Goal: Task Accomplishment & Management: Use online tool/utility

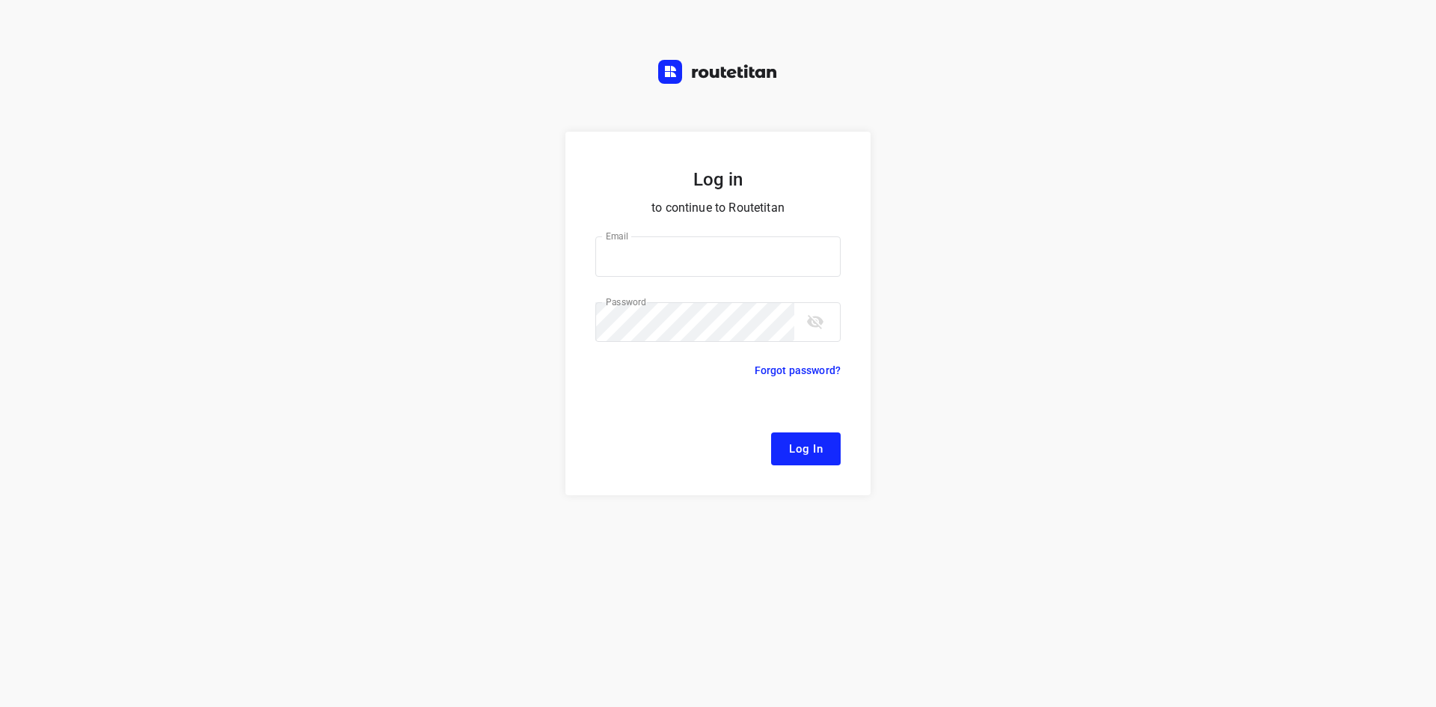
type input "[EMAIL_ADDRESS][DOMAIN_NAME]"
click at [789, 435] on button "Log In" at bounding box center [806, 448] width 70 height 33
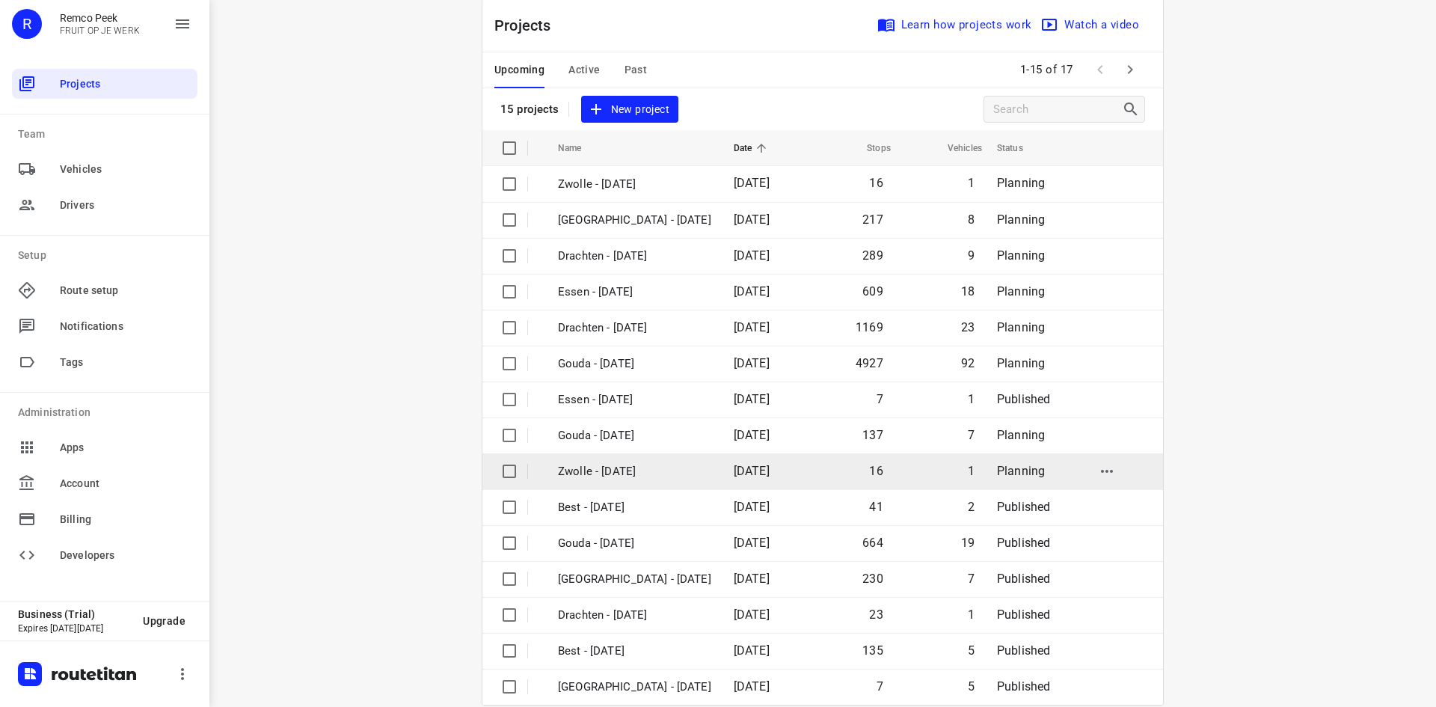
scroll to position [49, 0]
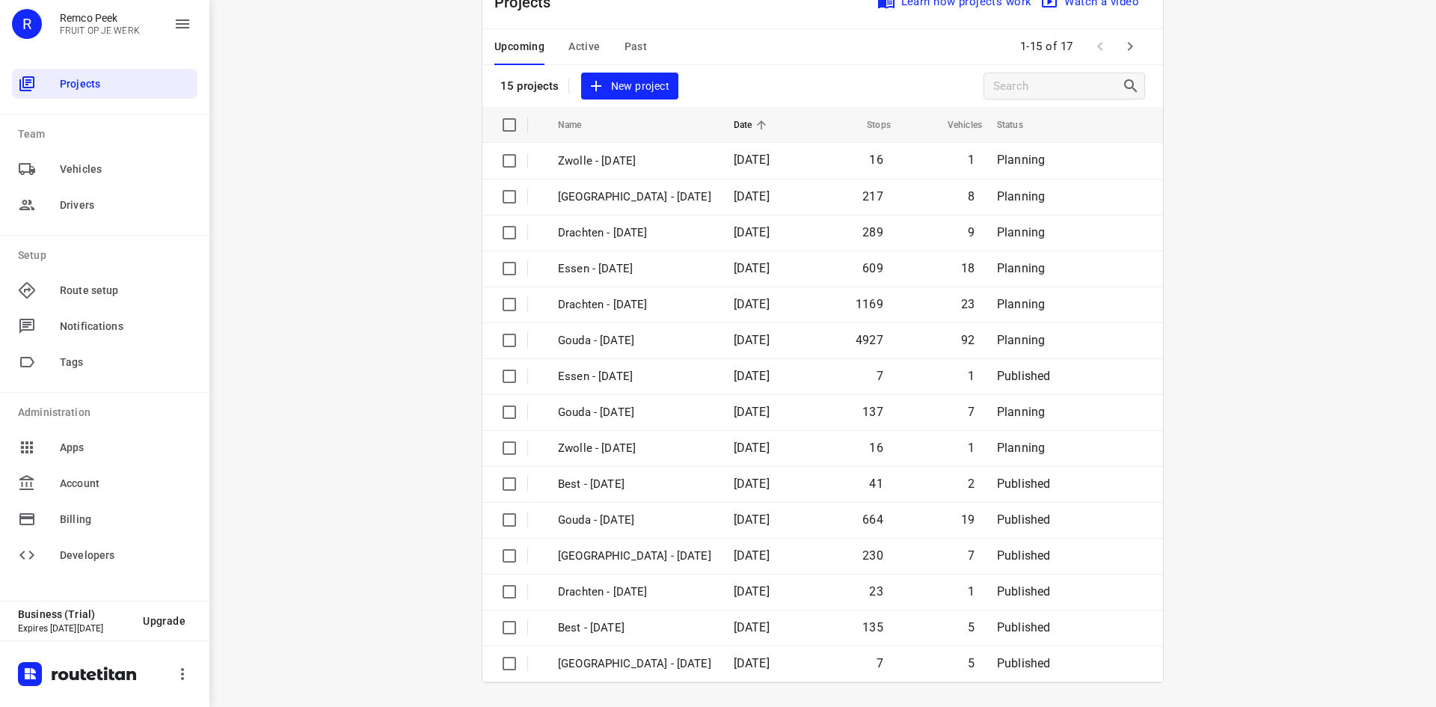
drag, startPoint x: 583, startPoint y: 46, endPoint x: 575, endPoint y: 51, distance: 9.4
click at [575, 51] on span "Active" at bounding box center [583, 46] width 31 height 19
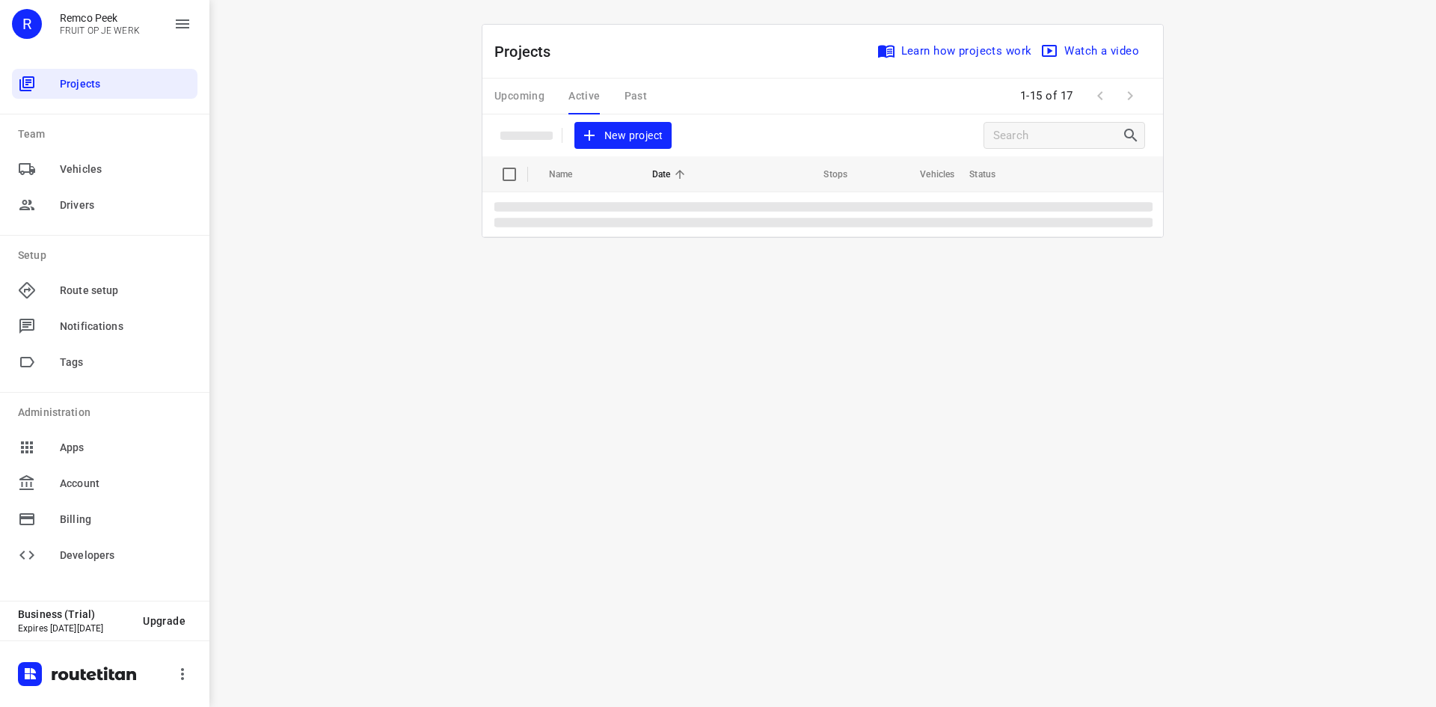
scroll to position [0, 0]
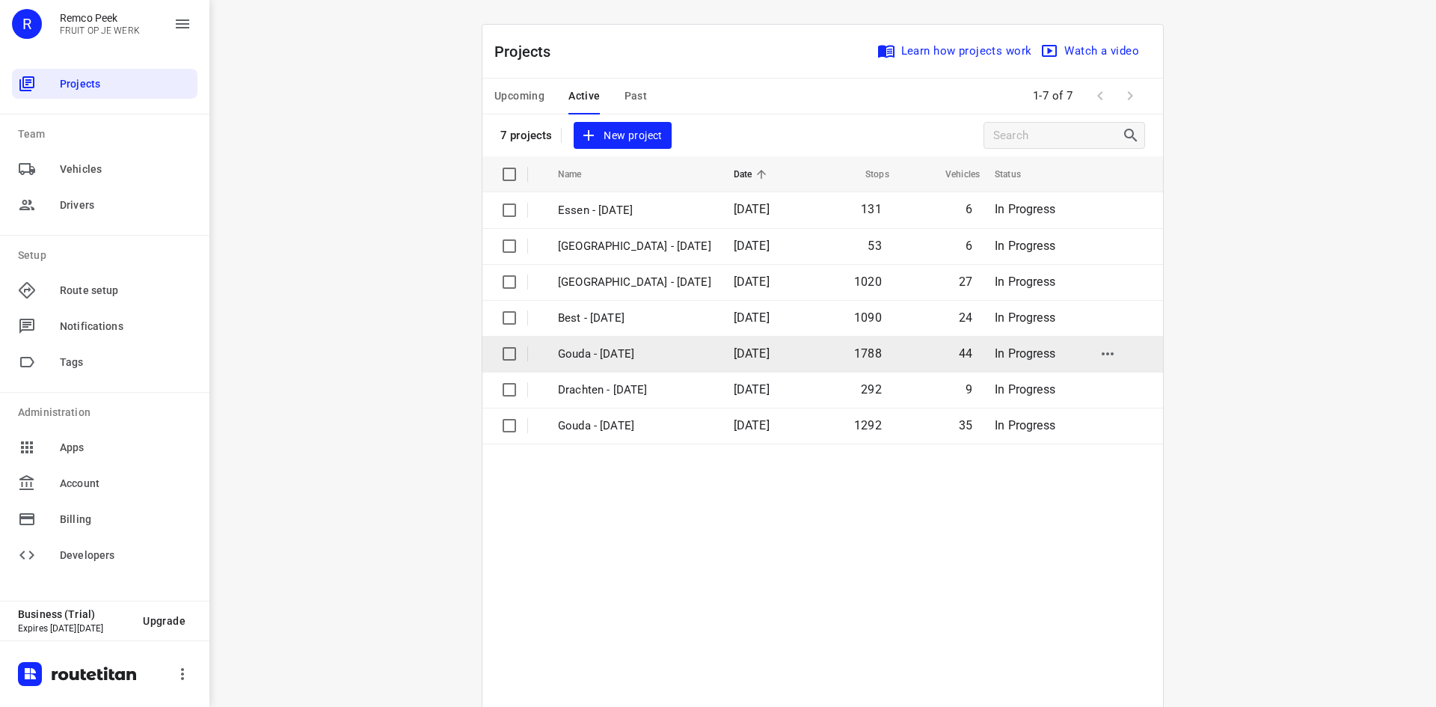
click at [645, 349] on p "Gouda - [DATE]" at bounding box center [634, 354] width 153 height 17
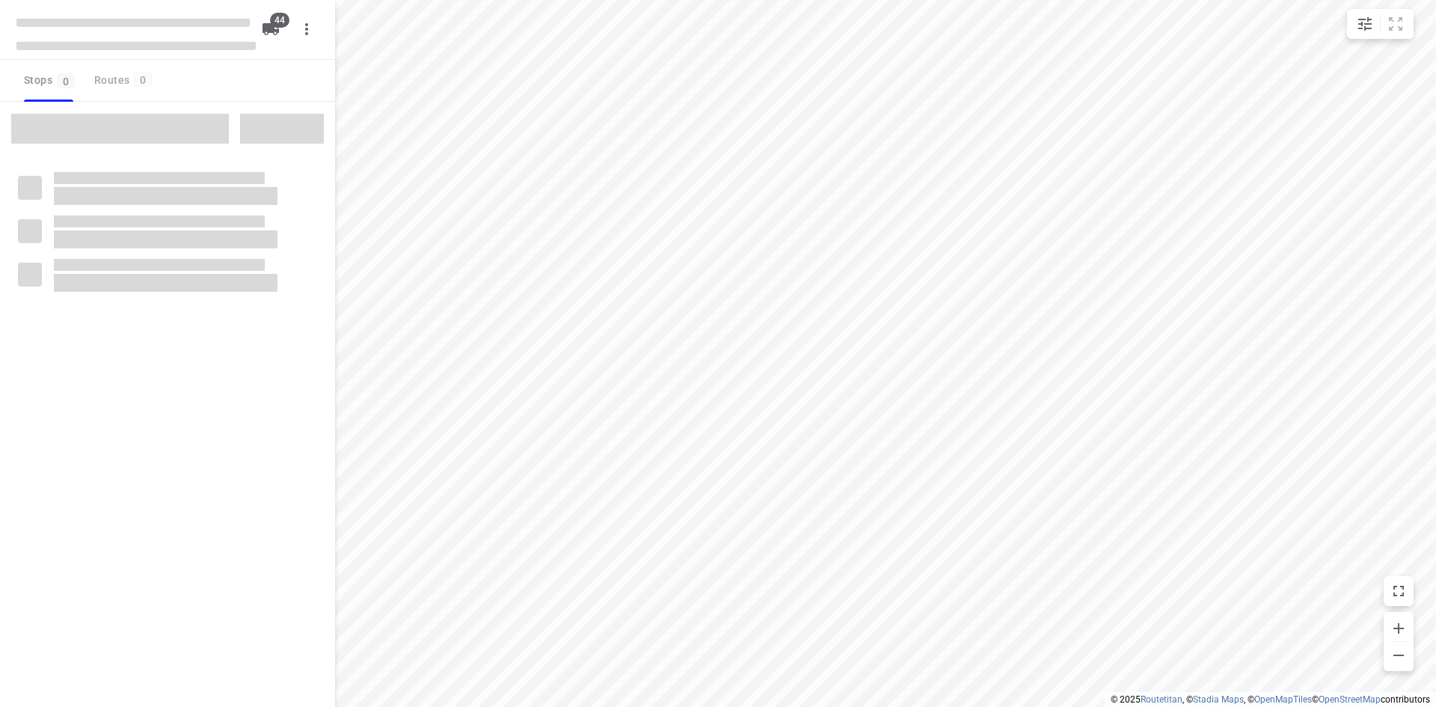
type input "distance"
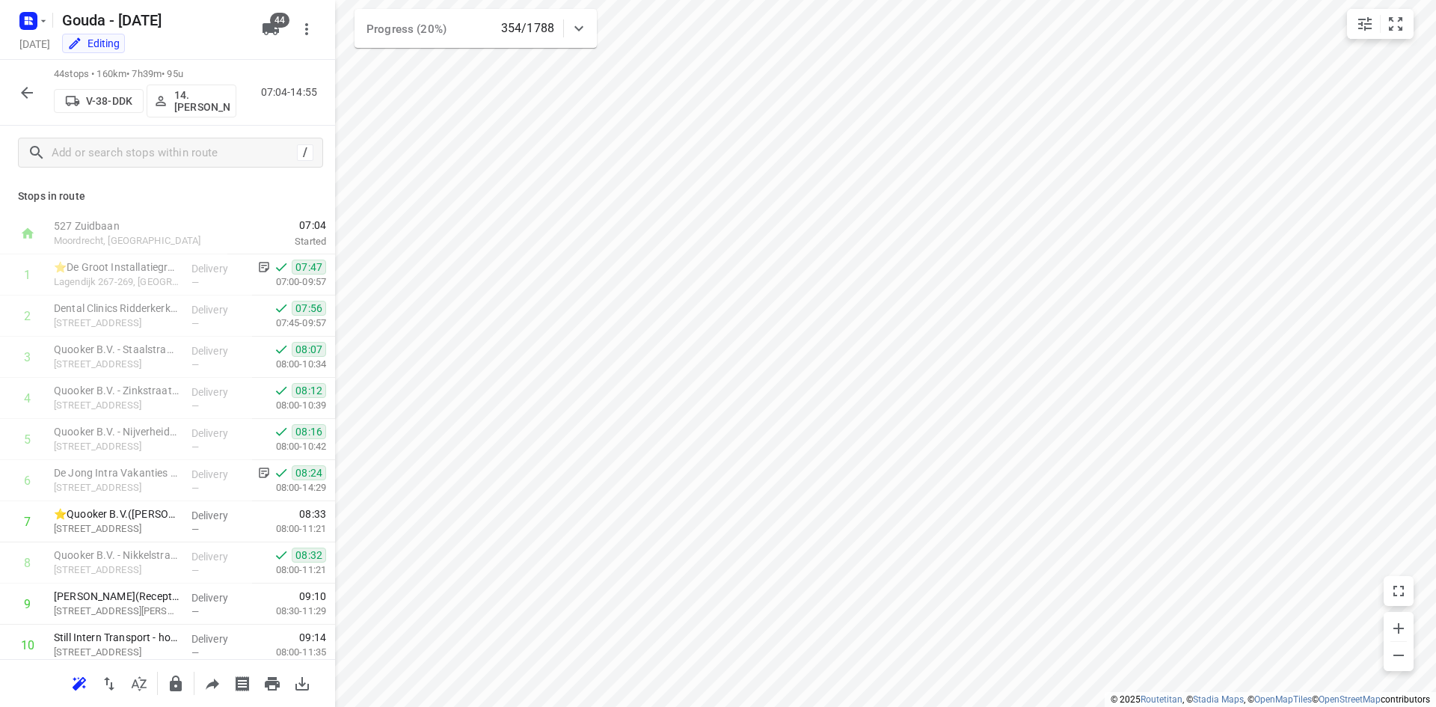
click at [28, 87] on icon "button" at bounding box center [27, 93] width 18 height 18
click at [46, 103] on div "44 stops • 160km • 7h39m • 95u V-38-DDK 14. [PERSON_NAME] 07:04-14:58" at bounding box center [167, 93] width 335 height 66
click at [36, 96] on button "button" at bounding box center [27, 93] width 30 height 30
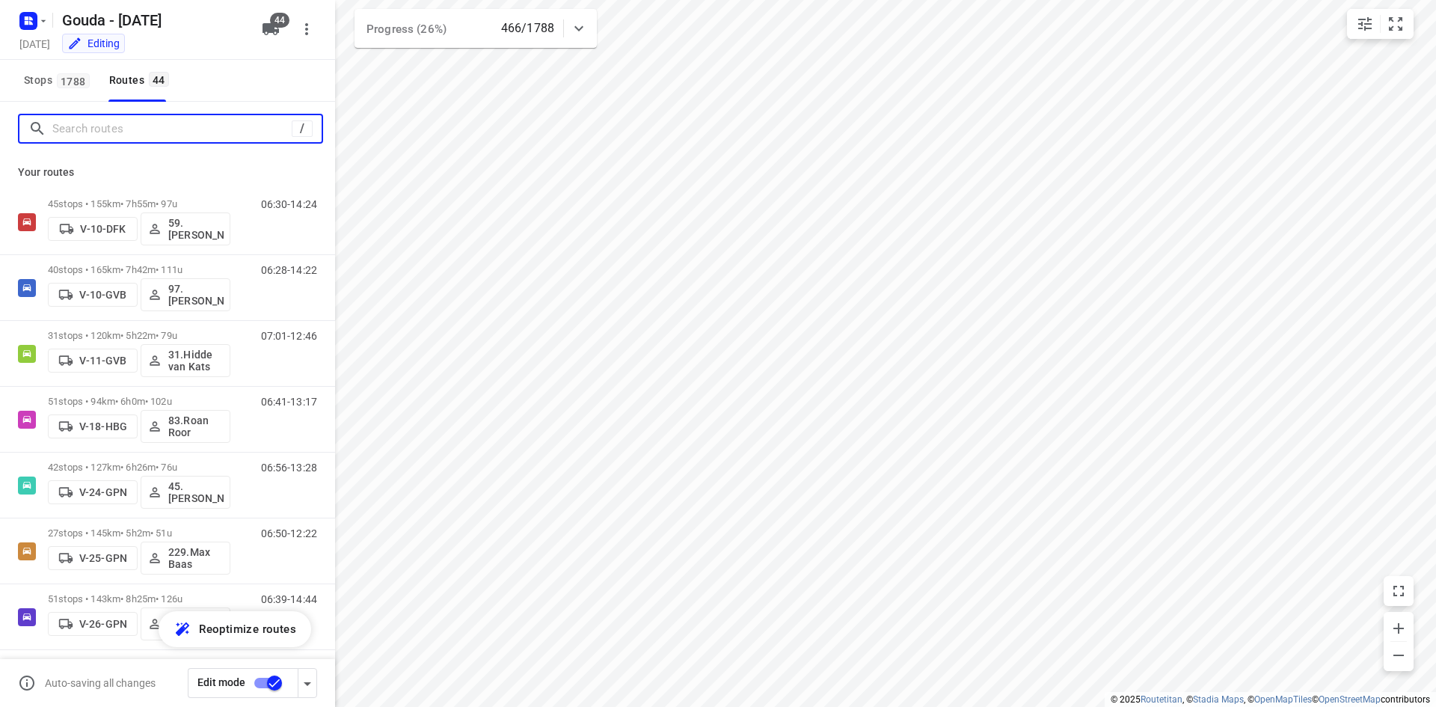
click at [142, 138] on input "Search routes" at bounding box center [171, 128] width 239 height 23
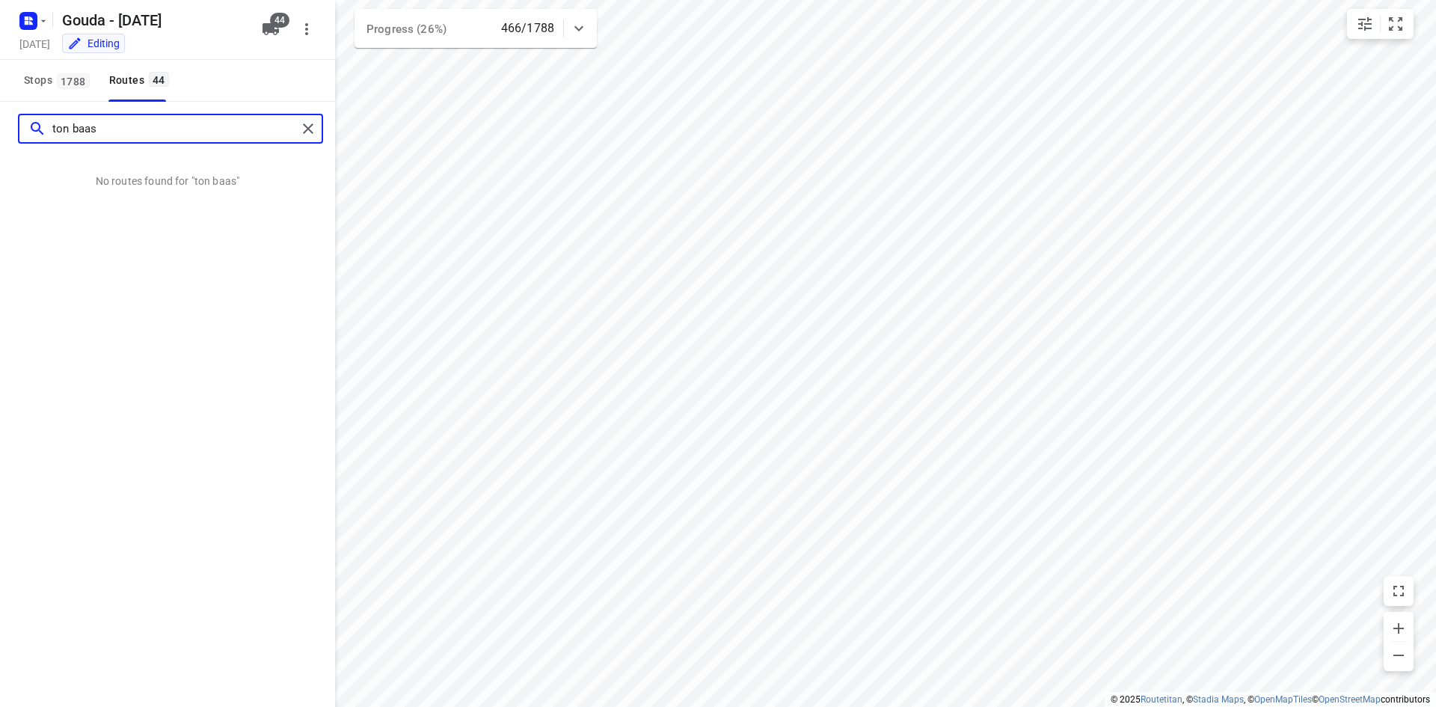
type input "ton baas"
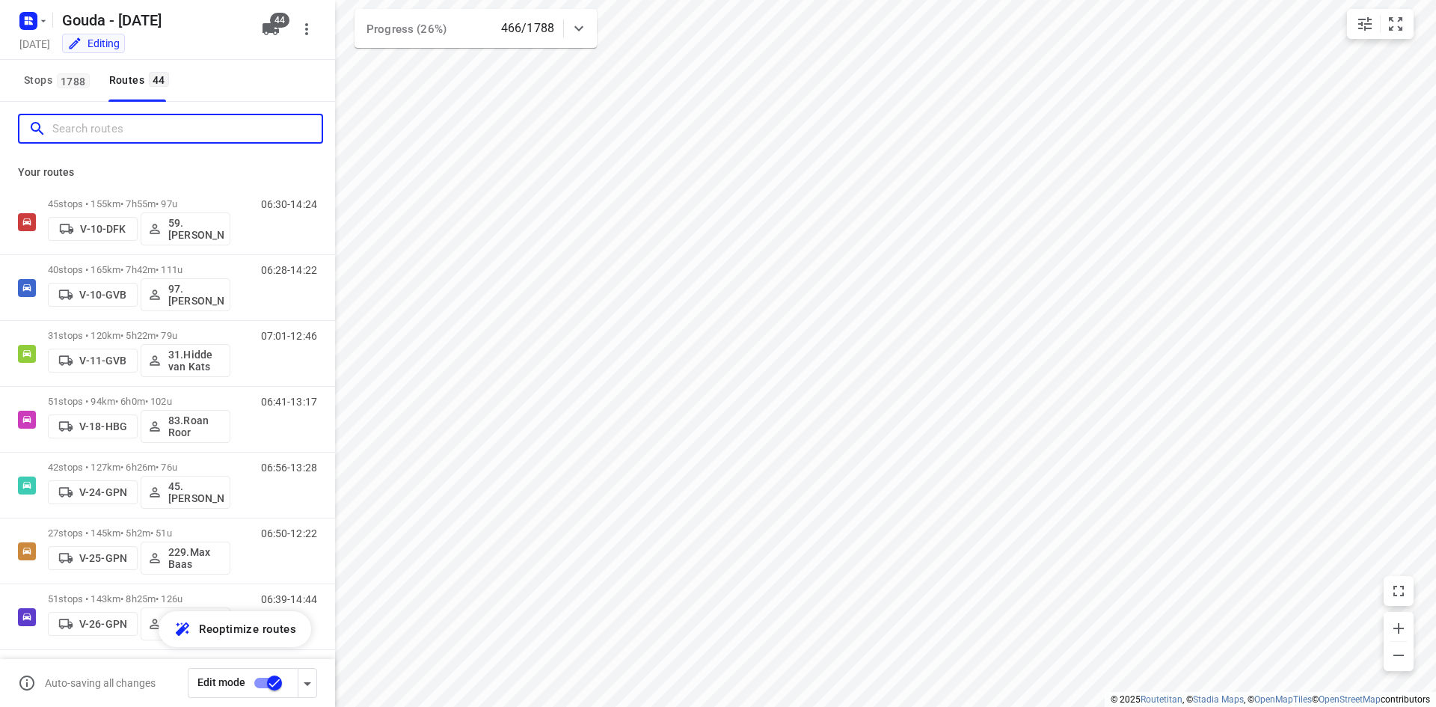
click at [195, 139] on input "Search routes" at bounding box center [186, 128] width 269 height 23
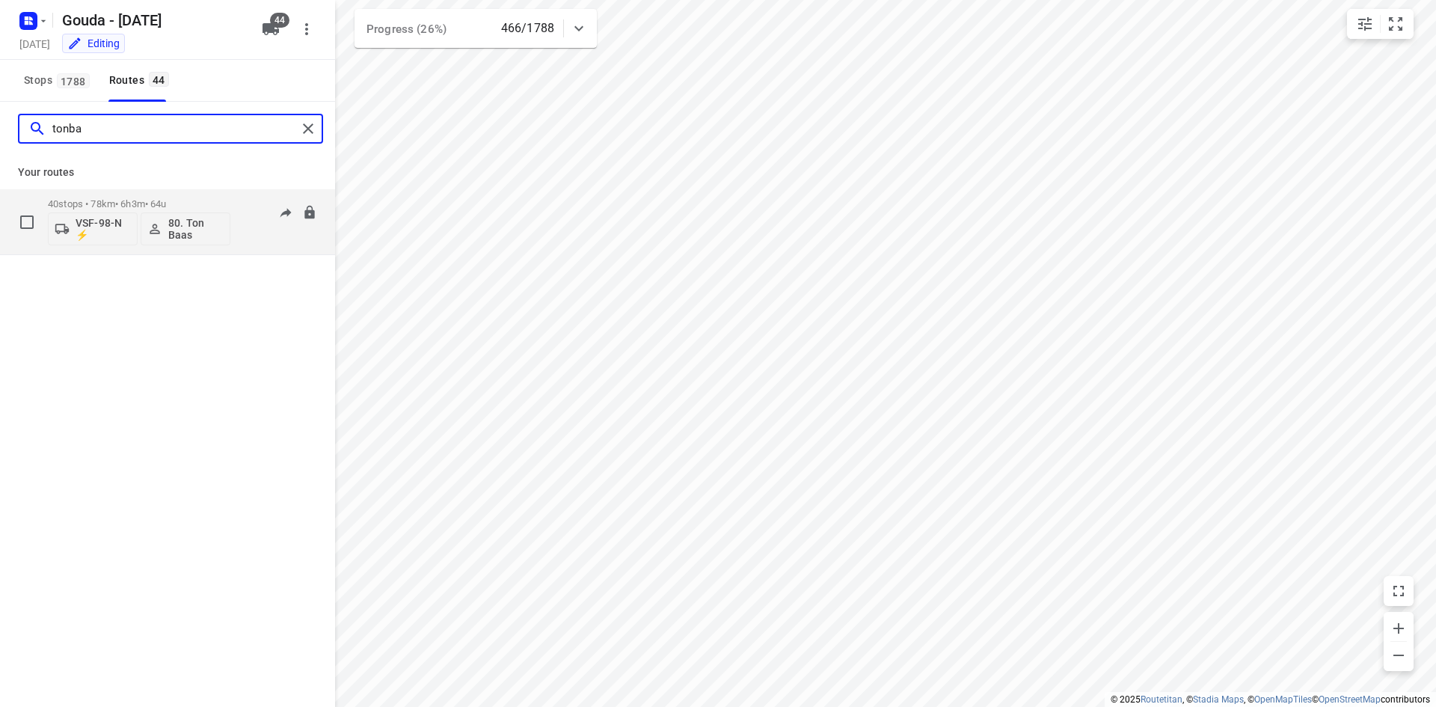
type input "tonba"
click at [201, 208] on p "40 stops • 78km • 6h3m • 64u" at bounding box center [139, 203] width 182 height 11
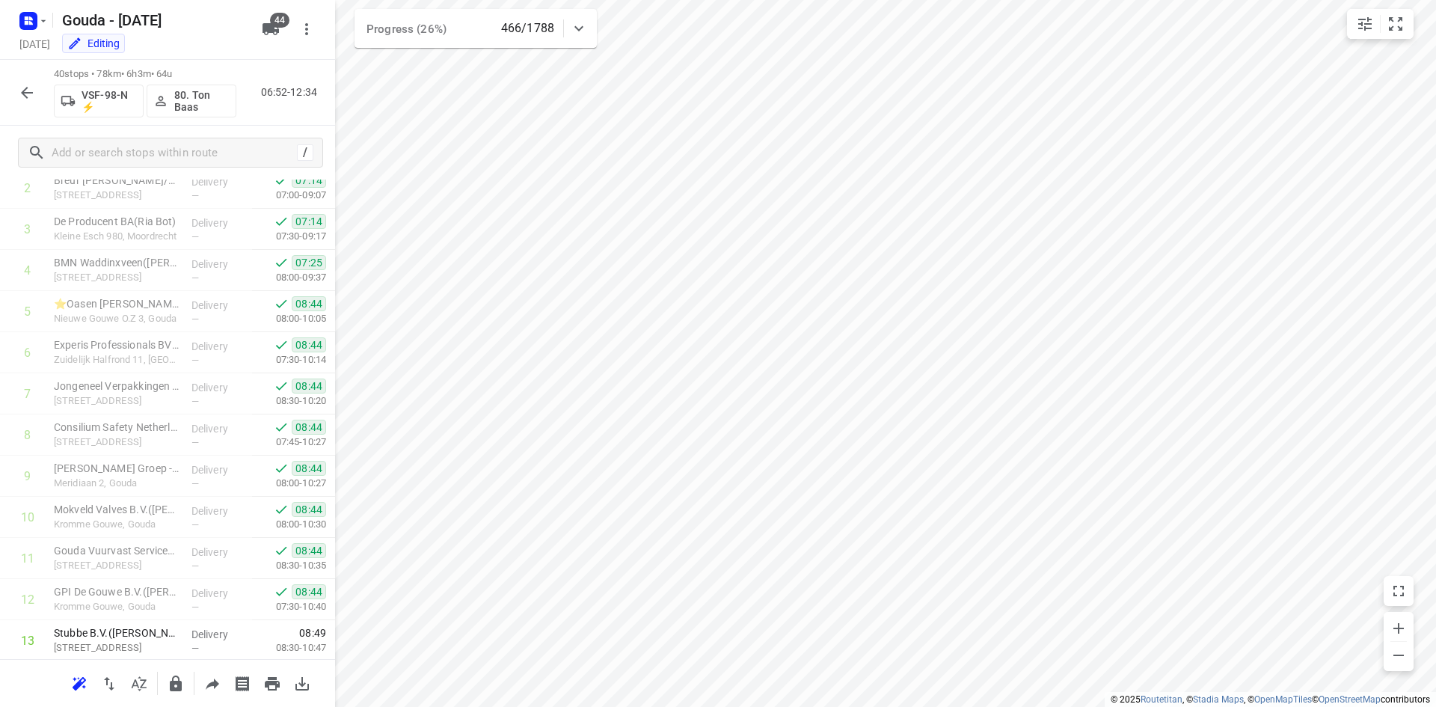
scroll to position [146, 0]
